Goal: Complete application form

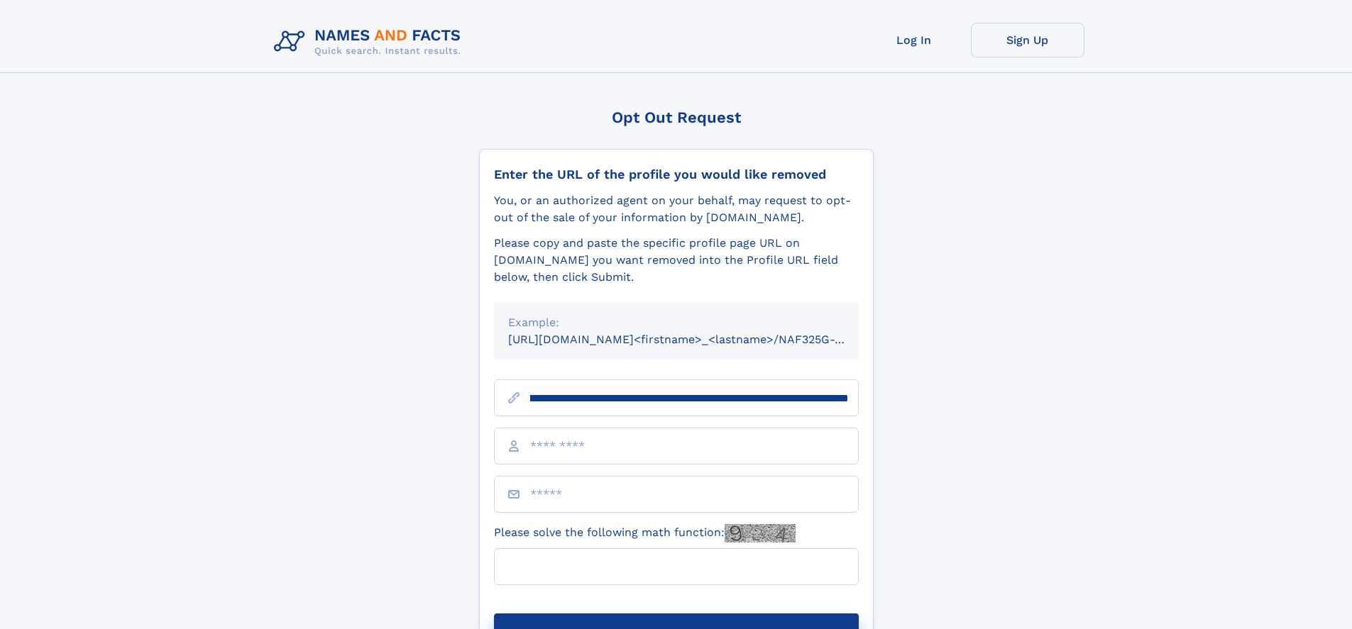
scroll to position [0, 143]
type input "**********"
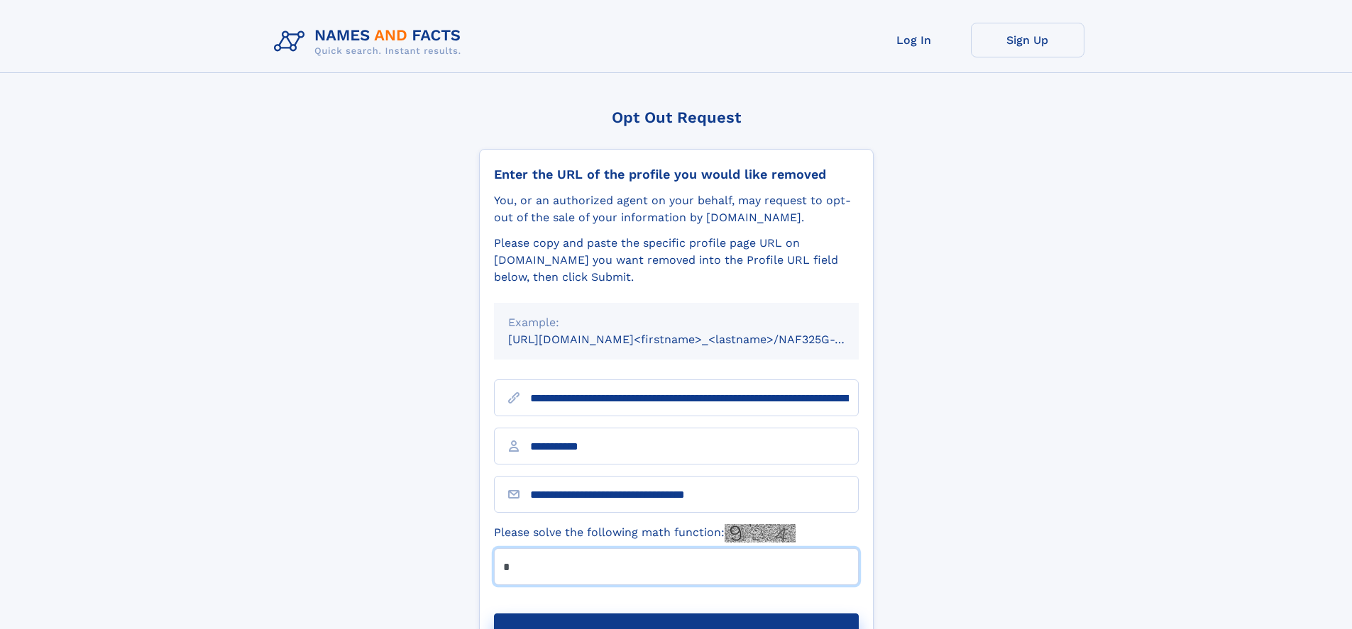
type input "*"
click at [676, 614] on button "Submit Opt Out Request" at bounding box center [676, 636] width 365 height 45
